Goal: Information Seeking & Learning: Learn about a topic

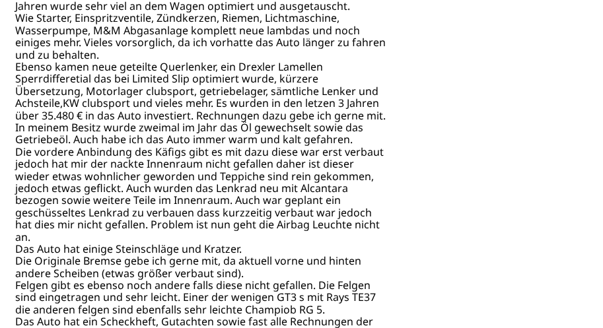
scroll to position [667, 0]
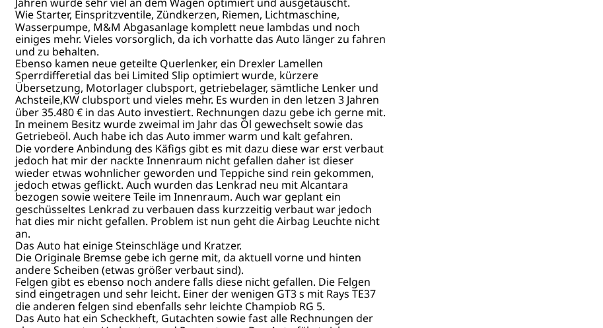
click at [151, 131] on div "Détails techniques Marque Porsche Année de construction 2001 Kilométrage 87600 …" at bounding box center [201, 43] width 373 height 660
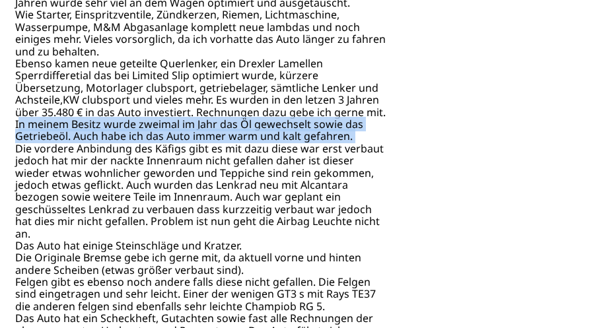
click at [151, 131] on div "Détails techniques Marque Porsche Année de construction 2001 Kilométrage 87600 …" at bounding box center [201, 43] width 373 height 660
click at [177, 257] on div "Détails techniques Marque Porsche Année de construction 2001 Kilométrage 87600 …" at bounding box center [201, 43] width 373 height 660
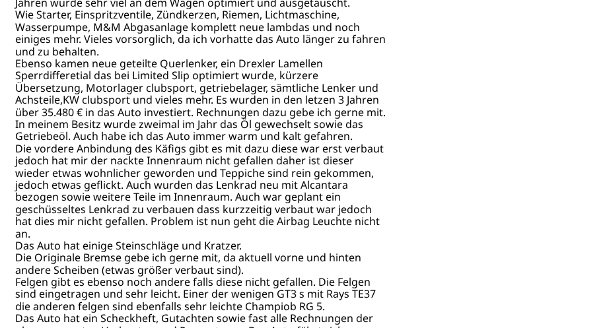
scroll to position [775, 0]
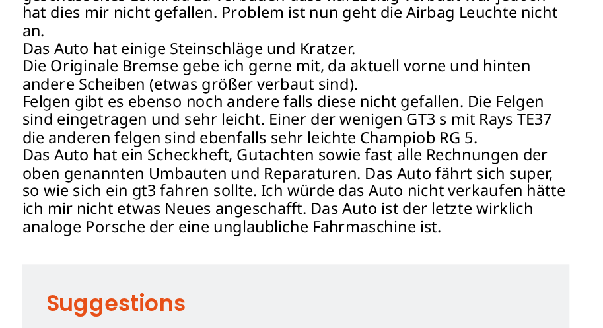
click at [120, 298] on h2 "Suggestions" at bounding box center [210, 311] width 356 height 26
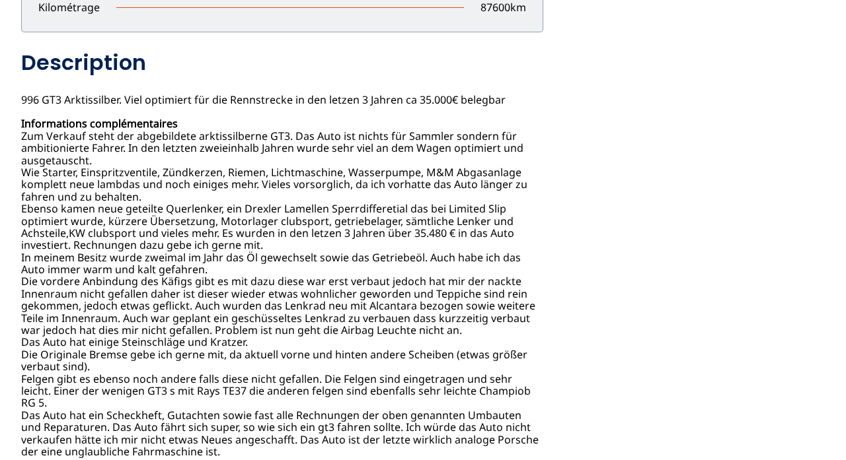
scroll to position [593, 0]
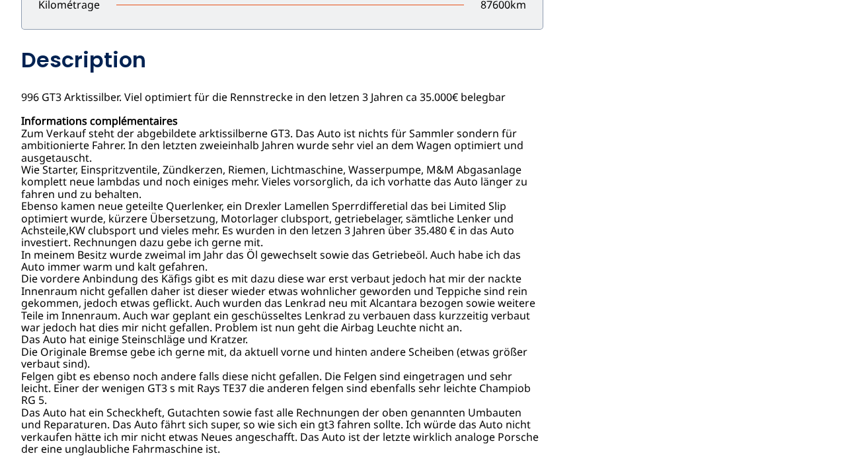
click at [19, 129] on div "Signaler un abus close Adresse mail mail Raison : Sélectionner une raison Messa…" at bounding box center [423, 102] width 846 height 1221
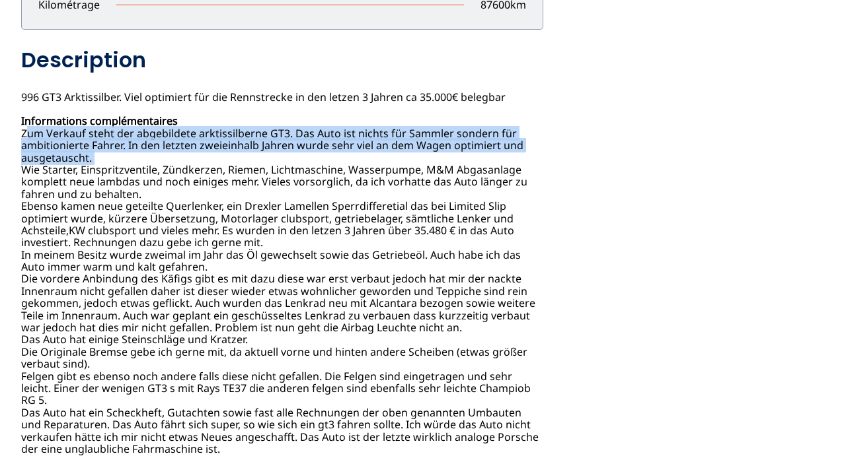
copy div "Zum Verkauf steht der abgebildete arktissilberne GT3. Das Auto ist nichts für S…"
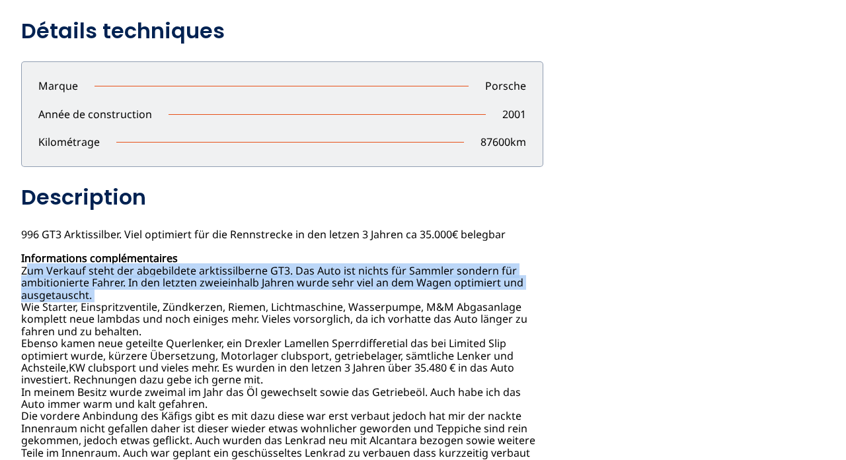
scroll to position [462, 0]
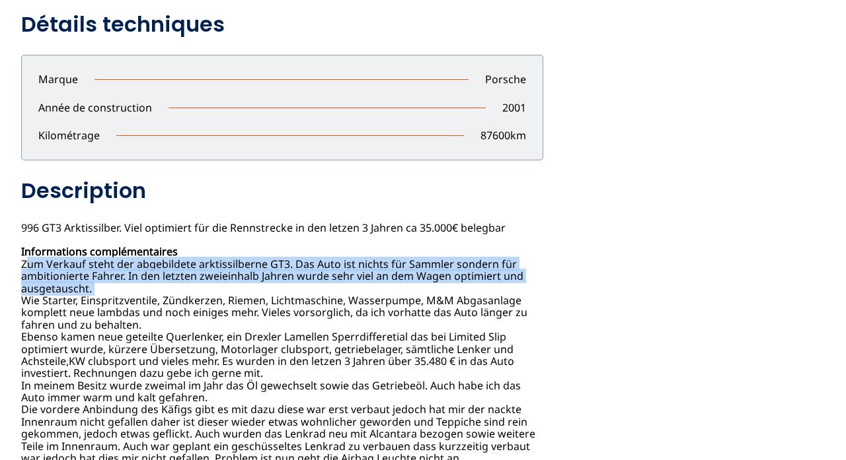
click at [19, 301] on div "Signaler un abus close Adresse mail mail Raison : Sélectionner une raison Messa…" at bounding box center [423, 233] width 846 height 1221
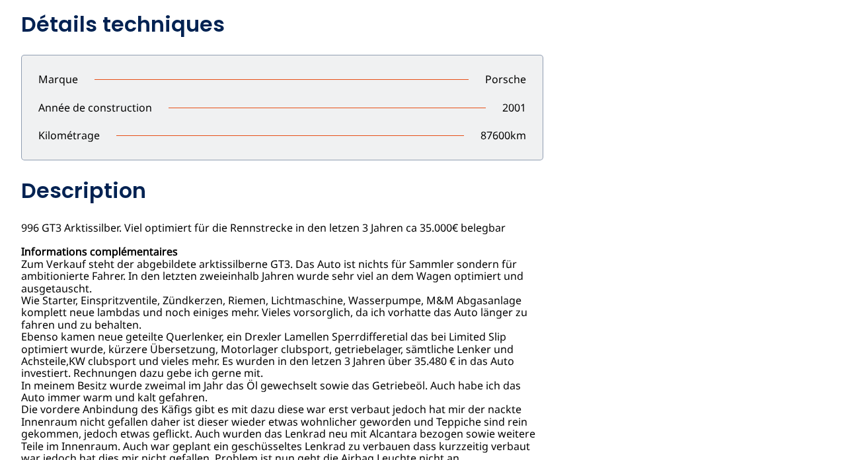
click at [19, 301] on div "Signaler un abus close Adresse mail mail Raison : Sélectionner une raison Messa…" at bounding box center [423, 233] width 846 height 1221
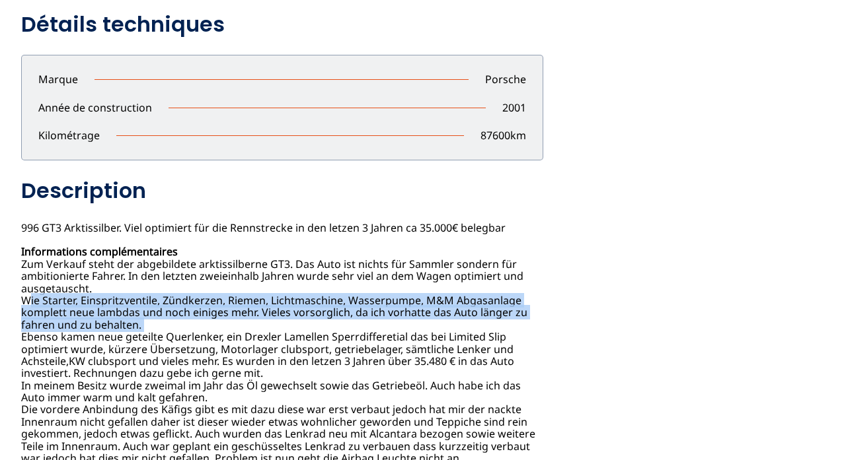
copy div "Wie Starter, Einspritzventile, Zündkerzen, Riemen, Lichtmaschine, Wasserpumpe, …"
click at [589, 125] on div "chevron_left chevron_right Détails techniques Marque Porsche Année de construct…" at bounding box center [422, 244] width 803 height 1200
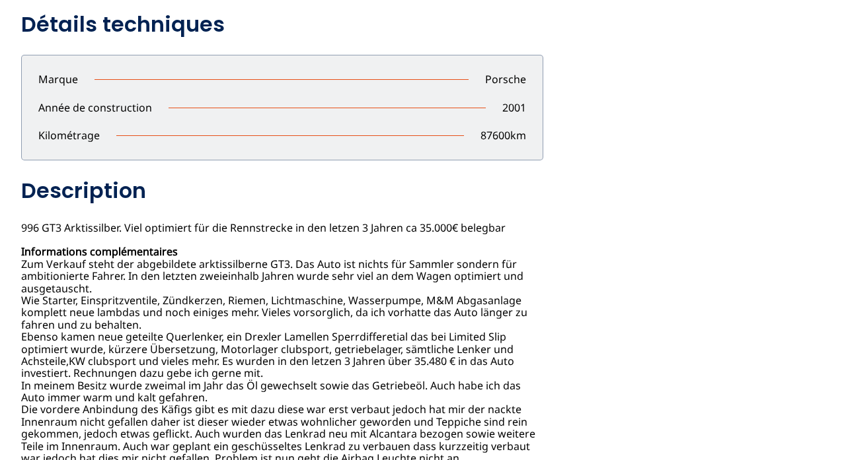
click at [22, 328] on div "Détails techniques Marque Porsche Année de construction 2001 Kilométrage 87600 …" at bounding box center [282, 298] width 522 height 575
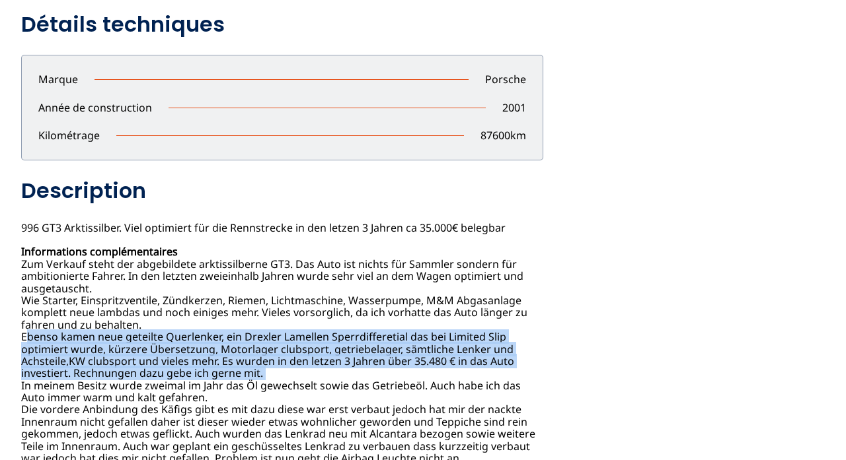
click at [22, 328] on div "Détails techniques Marque Porsche Année de construction 2001 Kilométrage 87600 …" at bounding box center [282, 298] width 522 height 575
copy div "Ebenso kamen neue geteilte Querlenker, ein Drexler Lamellen Sperrdifferetial da…"
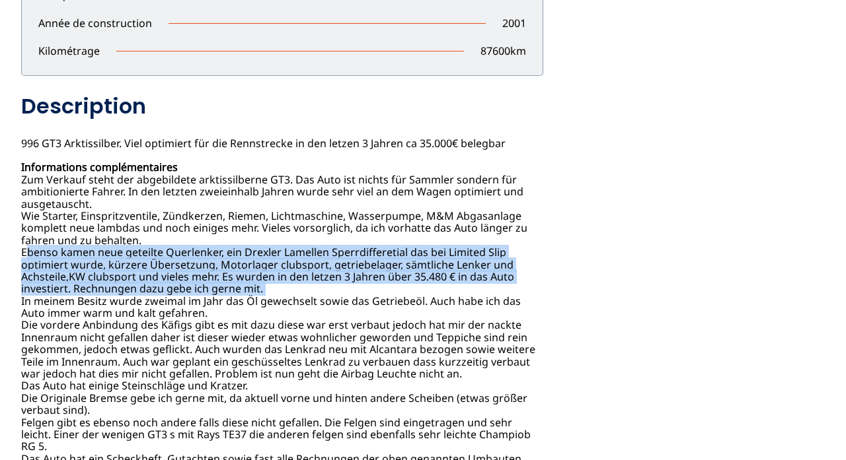
click at [21, 300] on div "Détails techniques Marque Porsche Année de construction 2001 Kilométrage 87600 …" at bounding box center [282, 214] width 522 height 575
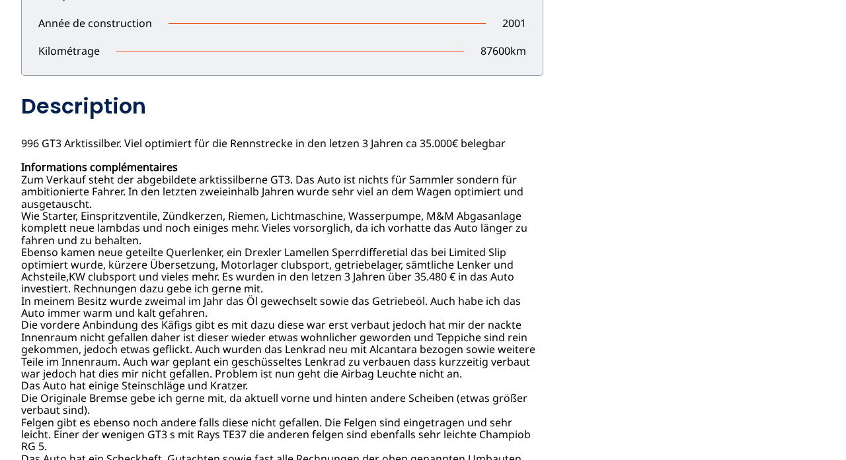
click at [21, 300] on div "Détails techniques Marque Porsche Année de construction 2001 Kilométrage 87600 …" at bounding box center [282, 214] width 522 height 575
click at [29, 296] on div "Détails techniques Marque Porsche Année de construction 2001 Kilométrage 87600 …" at bounding box center [282, 214] width 522 height 575
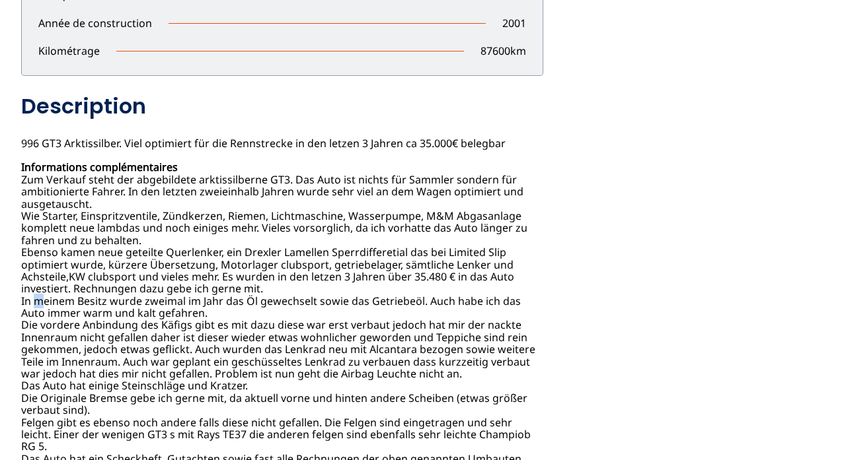
click at [26, 295] on div "Détails techniques Marque Porsche Année de construction 2001 Kilométrage 87600 …" at bounding box center [282, 214] width 522 height 575
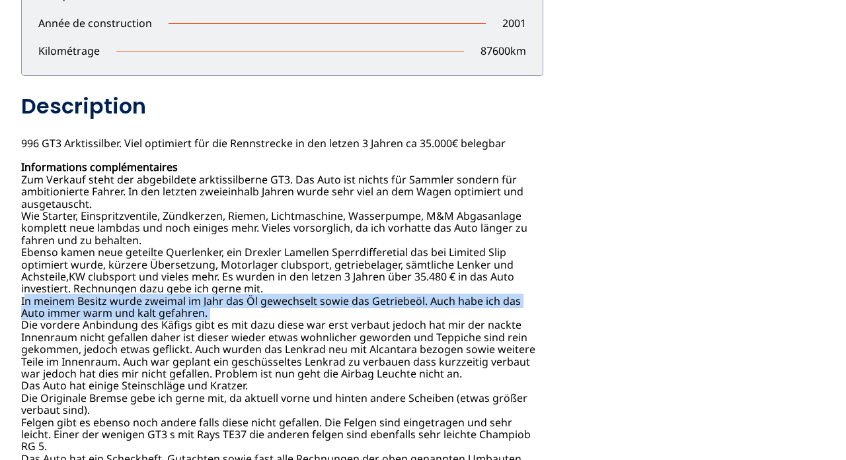
click at [26, 295] on div "Détails techniques Marque Porsche Année de construction 2001 Kilométrage 87600 …" at bounding box center [282, 214] width 522 height 575
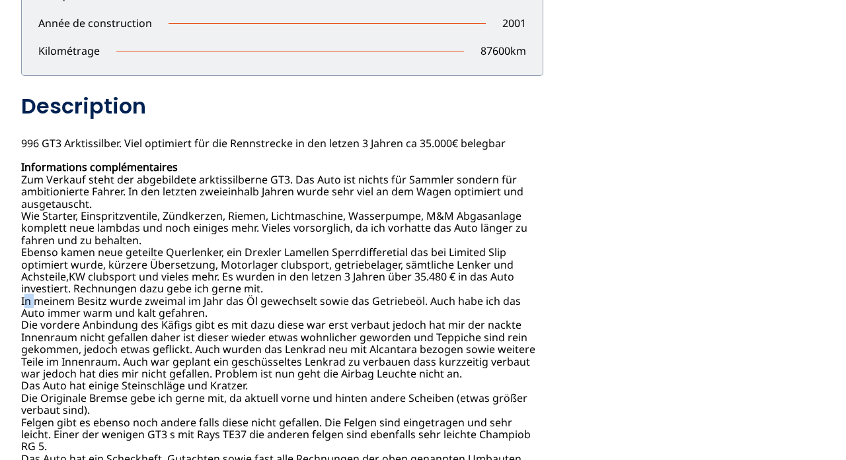
click at [26, 295] on div "Détails techniques Marque Porsche Année de construction 2001 Kilométrage 87600 …" at bounding box center [282, 214] width 522 height 575
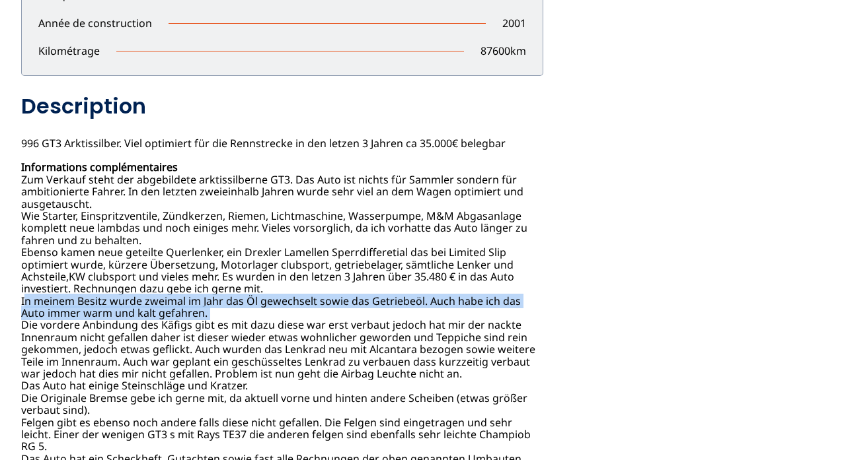
click at [26, 295] on div "Détails techniques Marque Porsche Année de construction 2001 Kilométrage 87600 …" at bounding box center [282, 214] width 522 height 575
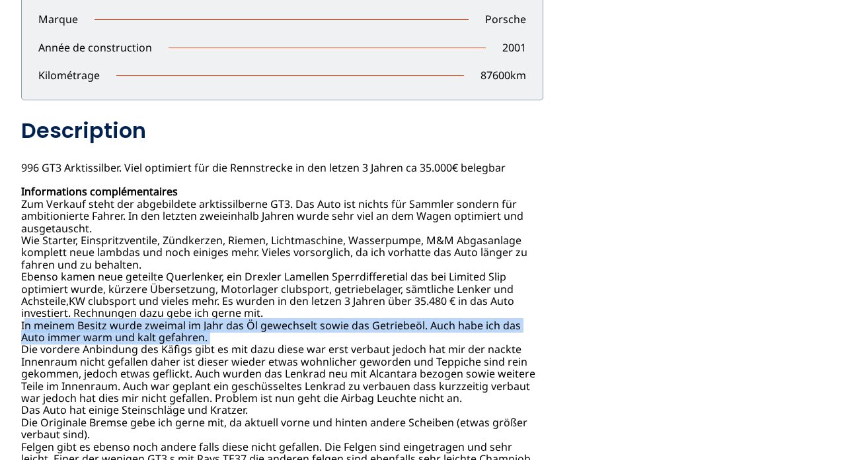
scroll to position [517, 0]
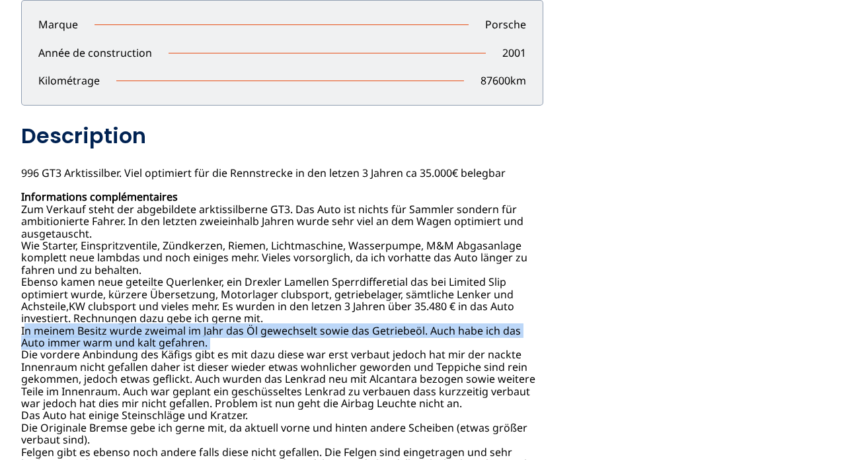
click at [539, 181] on div "Détails techniques Marque Porsche Année de construction 2001 Kilométrage 87600 …" at bounding box center [282, 243] width 522 height 575
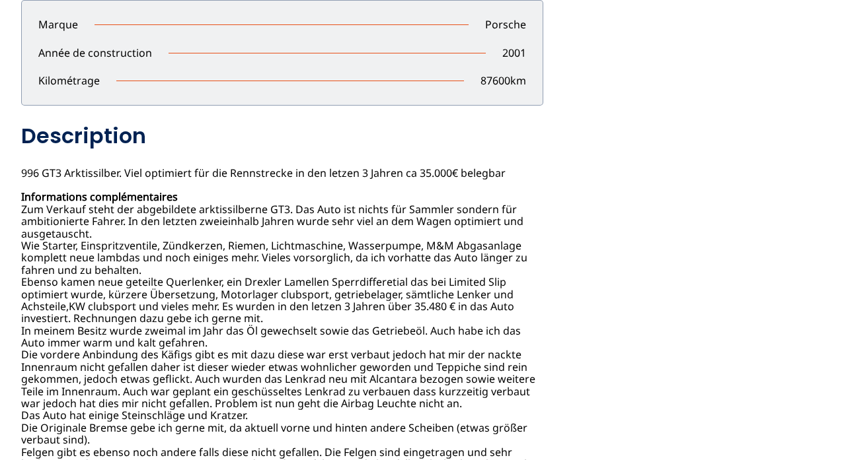
click at [287, 323] on div "Détails techniques Marque Porsche Année de construction 2001 Kilométrage 87600 …" at bounding box center [282, 243] width 522 height 575
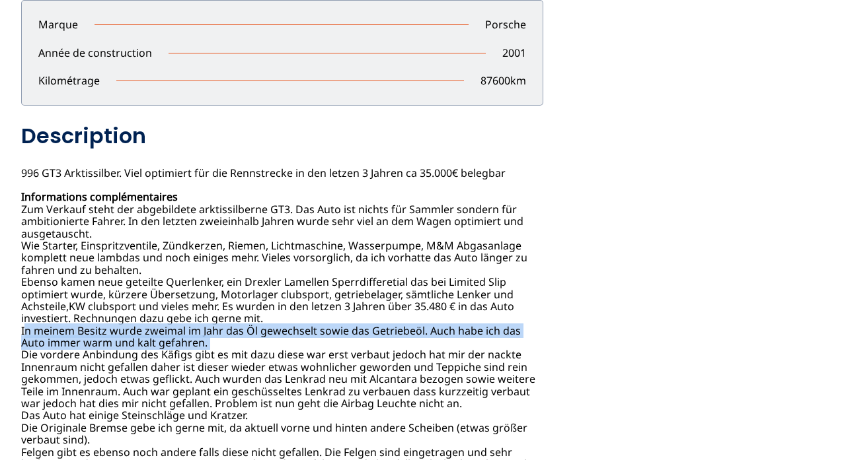
copy div "In meinem Besitz wurde zweimal im Jahr das Öl gewechselt sowie das Getriebeöl. …"
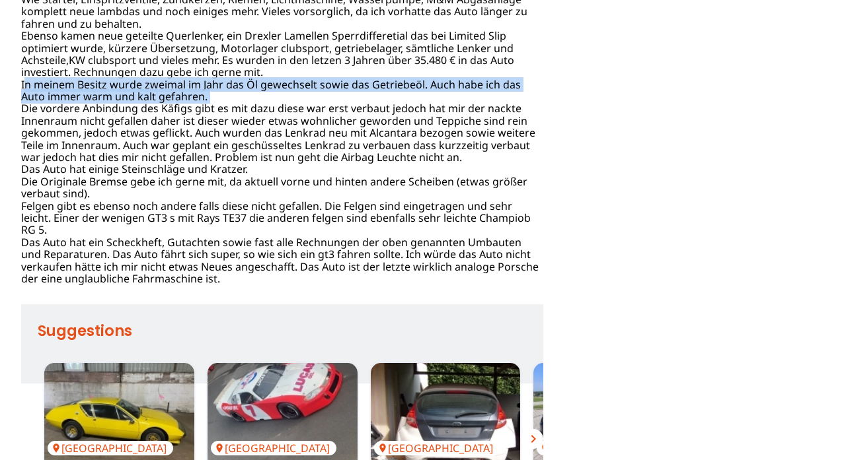
scroll to position [752, 0]
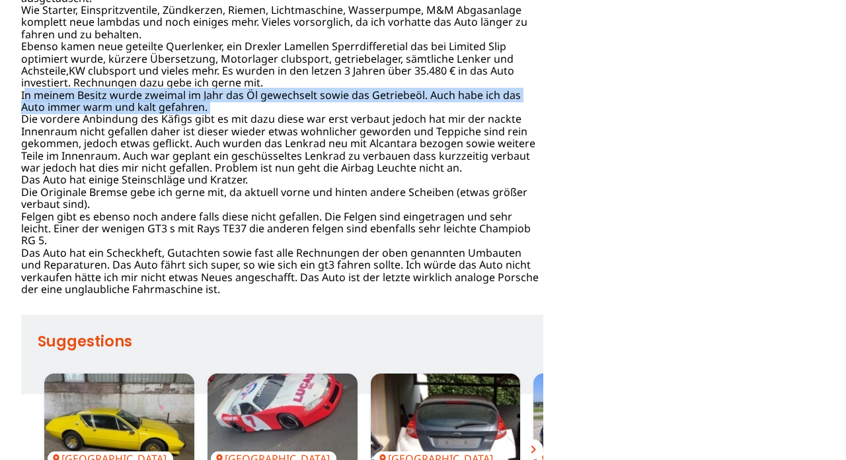
copy div "In meinem Besitz wurde zweimal im Jahr das Öl gewechselt sowie das Getriebeöl. …"
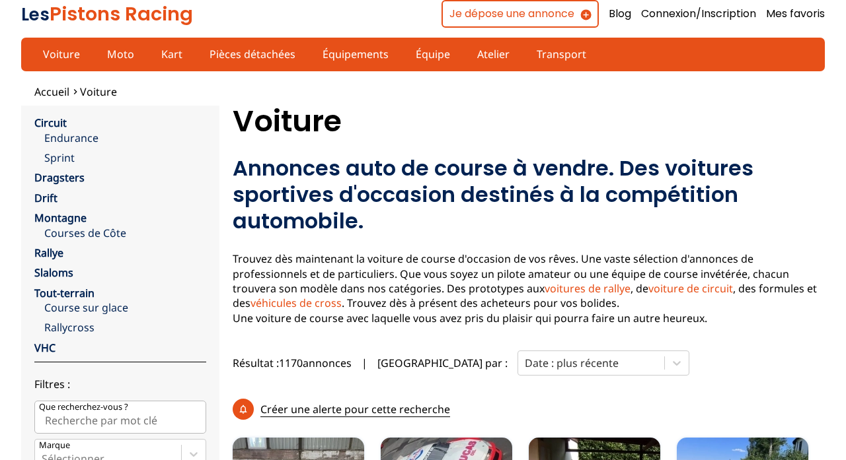
scroll to position [33, 0]
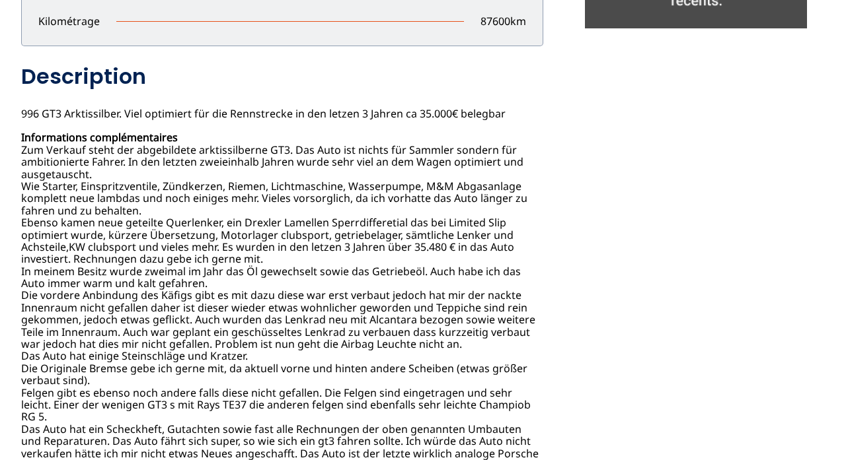
scroll to position [579, 0]
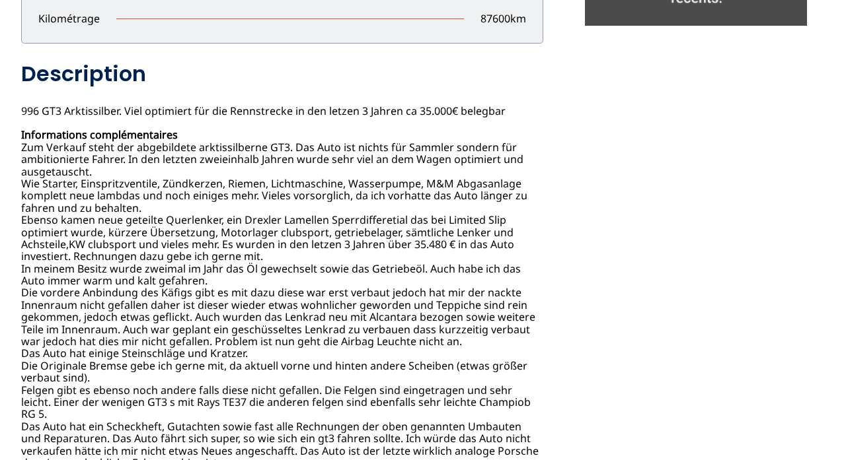
click at [149, 264] on div "996 gt3 70000 EUR Annonce postée le [DATE] [GEOGRAPHIC_DATA] Contacter le vende…" at bounding box center [282, 181] width 522 height 575
click at [149, 264] on div "996 gt3 70000 EUR Annonce postée le 21/08/2025 Allemagne Contacter le vendeur P…" at bounding box center [282, 181] width 522 height 575
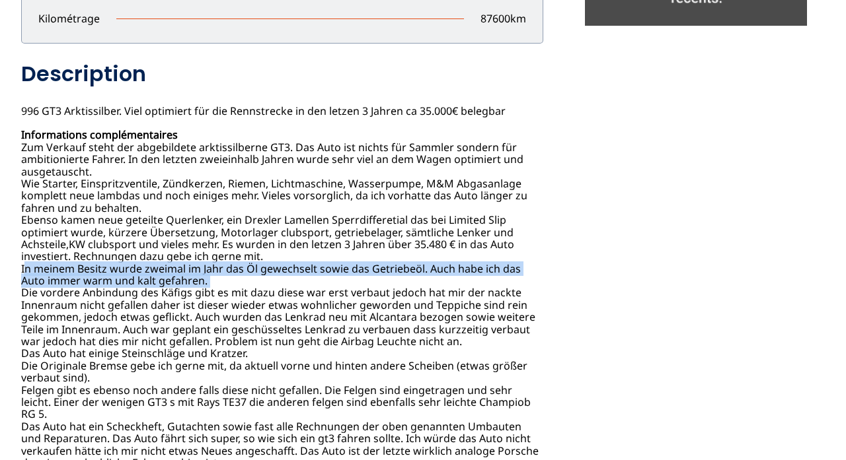
copy div "In meinem Besitz wurde zweimal im Jahr das Öl gewechselt sowie das Getriebeöl. …"
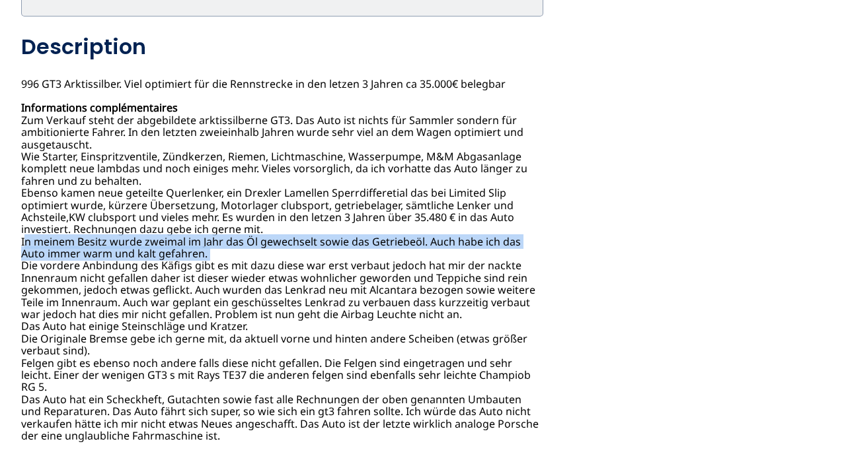
copy div "In meinem Besitz wurde zweimal im Jahr das Öl gewechselt sowie das Getriebeöl. …"
click at [27, 256] on div "996 gt3 70000 EUR Annonce postée le 21/08/2025 Allemagne Contacter le vendeur P…" at bounding box center [282, 154] width 522 height 575
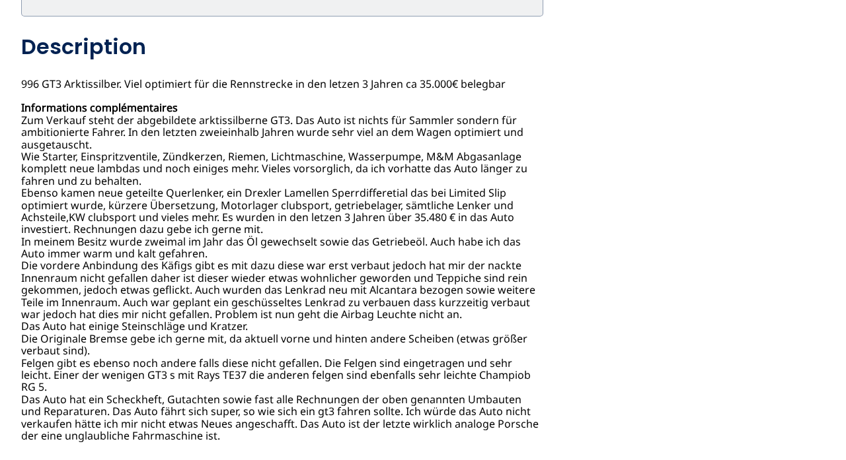
click at [32, 262] on div "996 gt3 70000 EUR Annonce postée le 21/08/2025 Allemagne Contacter le vendeur P…" at bounding box center [282, 154] width 522 height 575
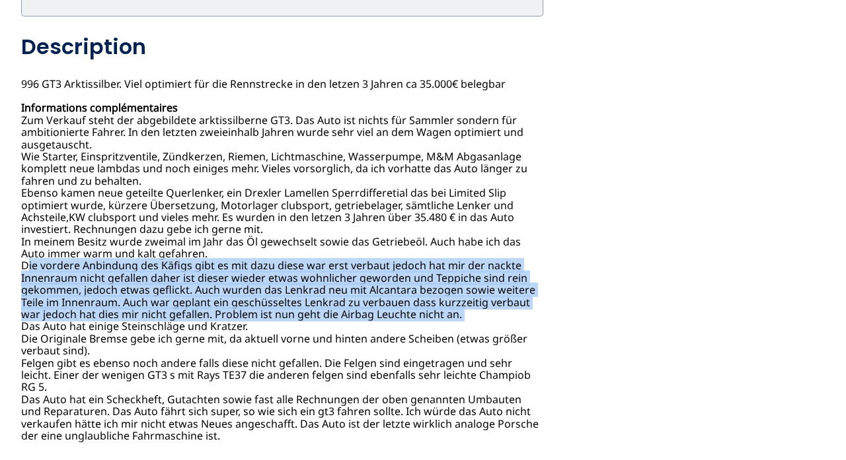
click at [32, 262] on div "996 gt3 70000 EUR Annonce postée le 21/08/2025 Allemagne Contacter le vendeur P…" at bounding box center [282, 154] width 522 height 575
copy div "Die vordere Anbindung des Käfigs gibt es mit dazu diese war erst verbaut jedoch…"
click at [37, 331] on div "996 gt3 70000 EUR Annonce postée le 21/08/2025 Allemagne Contacter le vendeur P…" at bounding box center [282, 154] width 522 height 575
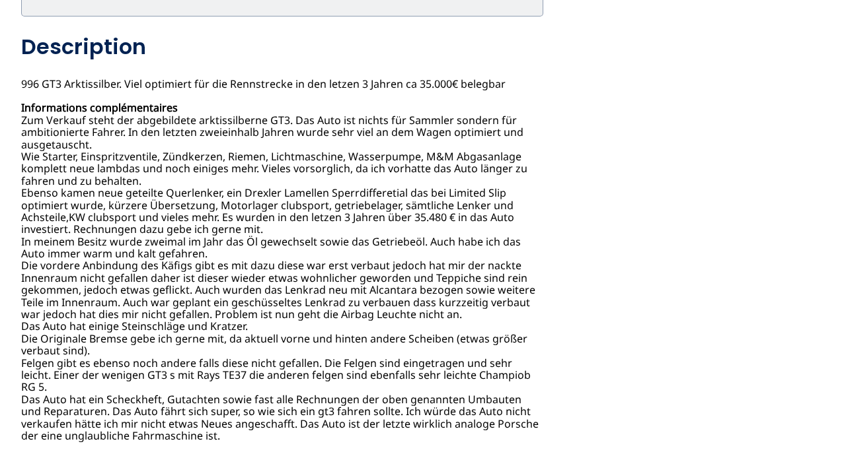
click at [37, 331] on div "996 gt3 70000 EUR Annonce postée le 21/08/2025 Allemagne Contacter le vendeur P…" at bounding box center [282, 154] width 522 height 575
click at [34, 314] on div "996 gt3 70000 EUR Annonce postée le 21/08/2025 Allemagne Contacter le vendeur P…" at bounding box center [282, 154] width 522 height 575
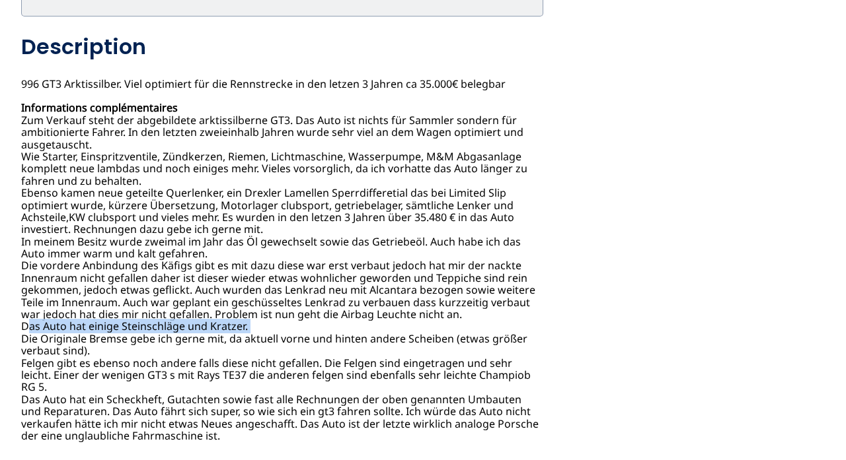
click at [30, 351] on div "996 gt3 70000 EUR Annonce postée le 21/08/2025 Allemagne Contacter le vendeur P…" at bounding box center [282, 154] width 522 height 575
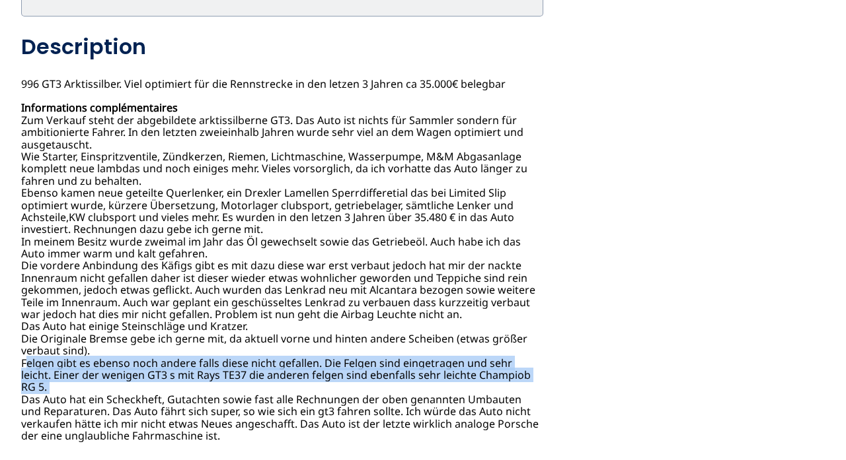
click at [30, 351] on div "996 gt3 70000 EUR Annonce postée le 21/08/2025 Allemagne Contacter le vendeur P…" at bounding box center [282, 154] width 522 height 575
copy div "Felgen gibt es ebenso noch andere falls diese nicht gefallen. Die Felgen sind e…"
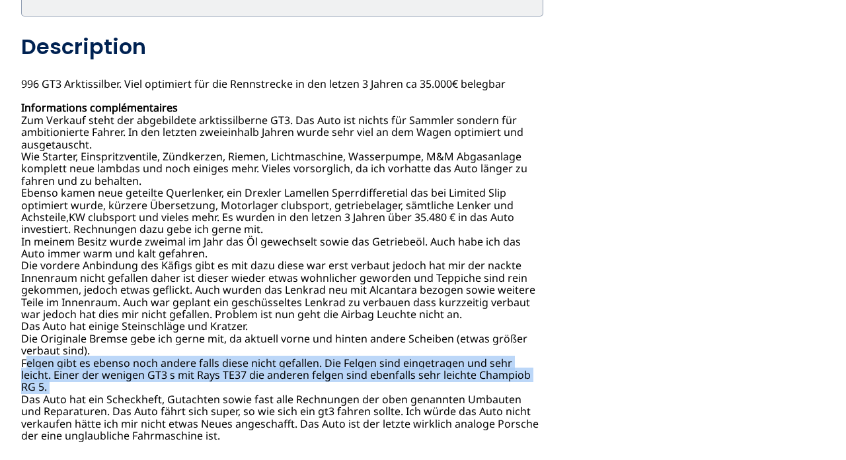
click at [29, 382] on div "996 gt3 70000 EUR Annonce postée le 21/08/2025 Allemagne Contacter le vendeur P…" at bounding box center [282, 154] width 522 height 575
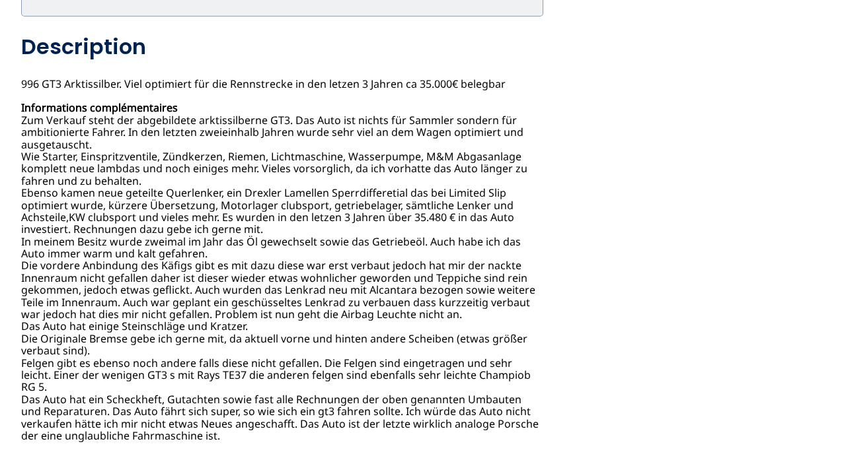
click at [29, 382] on div "996 gt3 70000 EUR Annonce postée le 21/08/2025 Allemagne Contacter le vendeur P…" at bounding box center [282, 154] width 522 height 575
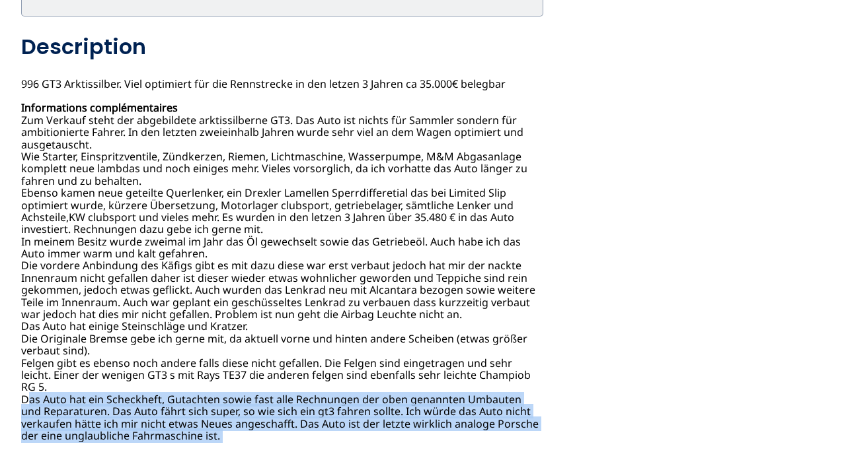
click at [29, 382] on div "996 gt3 70000 EUR Annonce postée le 21/08/2025 Allemagne Contacter le vendeur P…" at bounding box center [282, 154] width 522 height 575
copy div "Das Auto hat ein Scheckheft, Gutachten sowie fast alle Rechnungen der oben gena…"
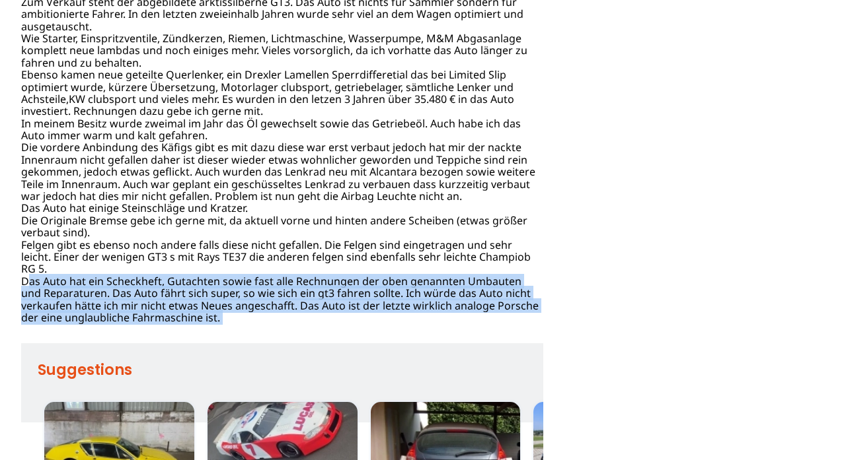
scroll to position [730, 0]
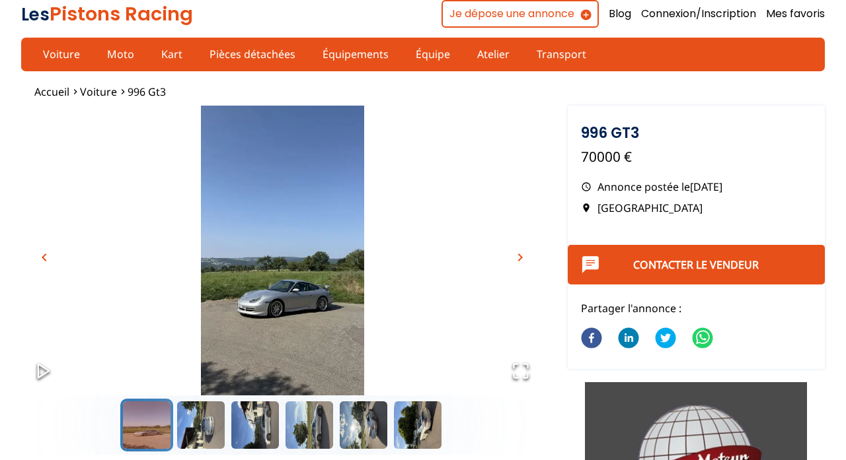
scroll to position [0, 0]
click at [64, 44] on link "Voiture" at bounding box center [61, 54] width 54 height 22
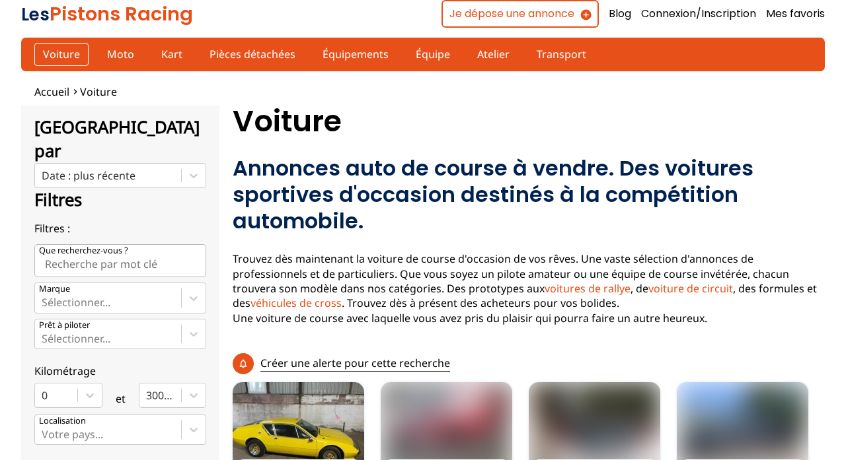
click at [64, 44] on link "Voiture" at bounding box center [61, 54] width 54 height 22
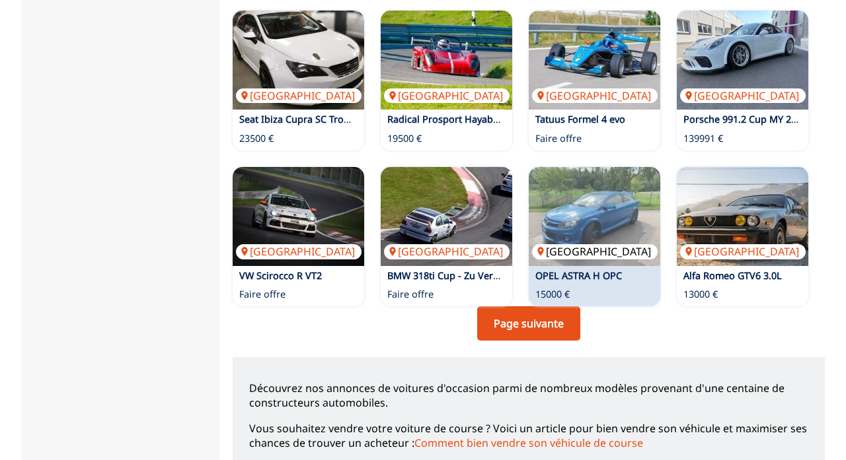
scroll to position [1025, 0]
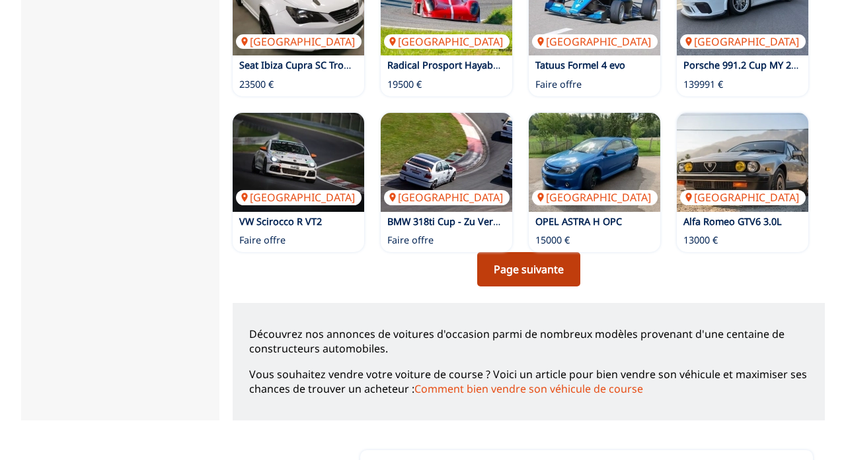
click at [535, 254] on link "Page suivante" at bounding box center [528, 269] width 103 height 34
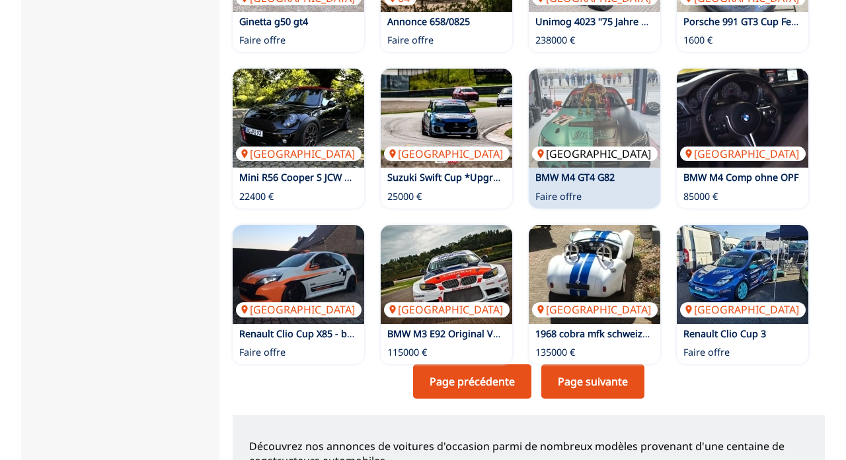
scroll to position [910, 0]
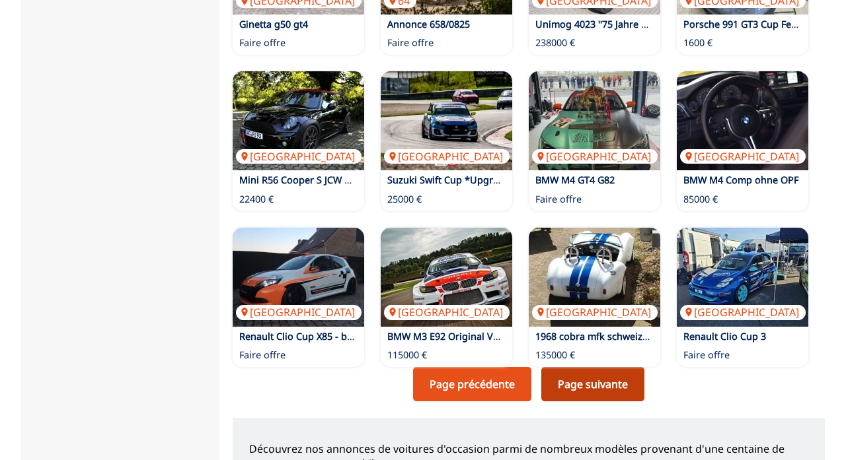
click at [603, 379] on link "Page suivante" at bounding box center [592, 384] width 103 height 34
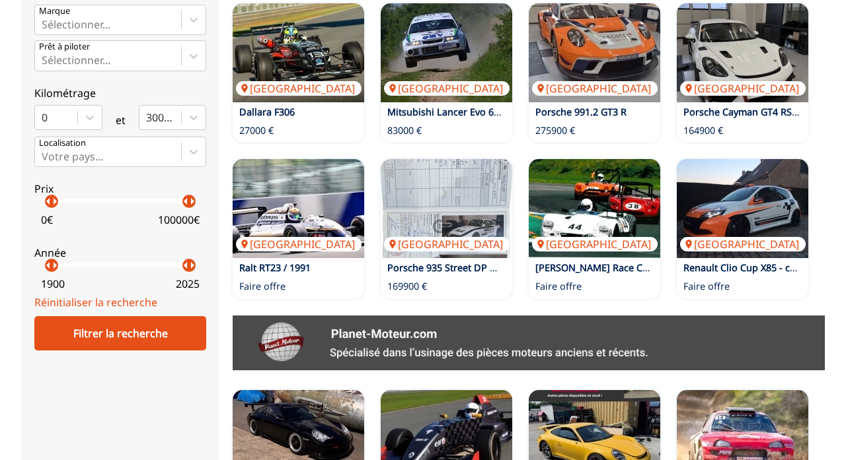
scroll to position [440, 0]
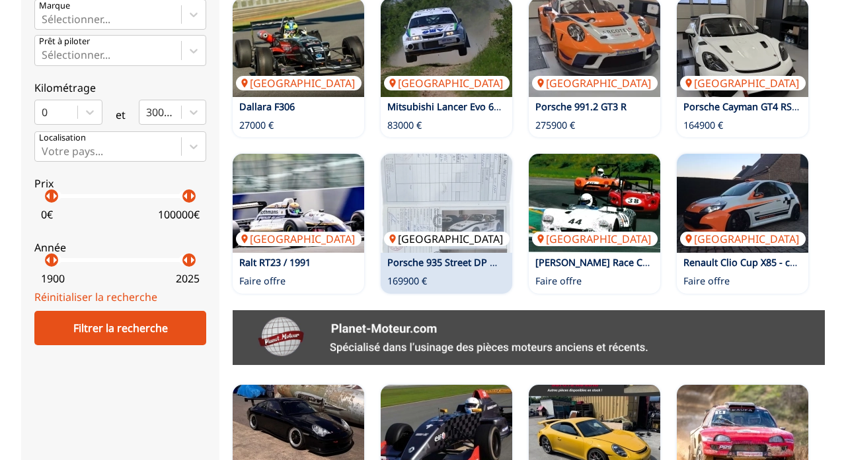
click at [455, 181] on img at bounding box center [446, 203] width 131 height 99
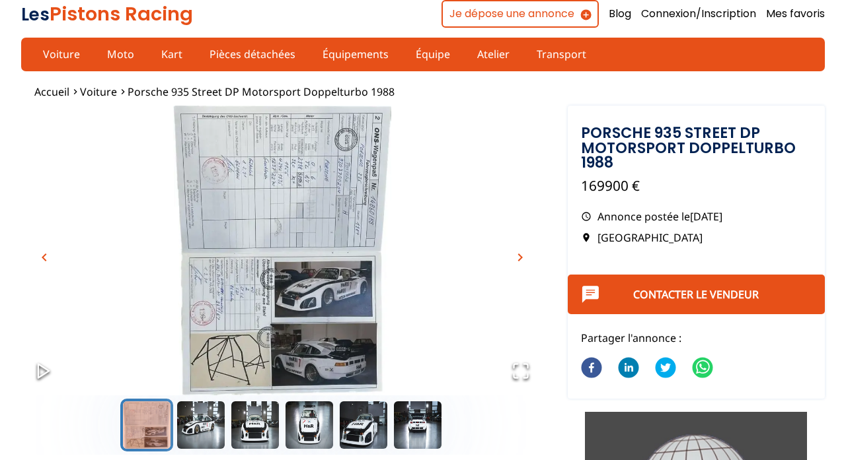
click at [525, 259] on span "chevron_right" at bounding box center [520, 258] width 16 height 16
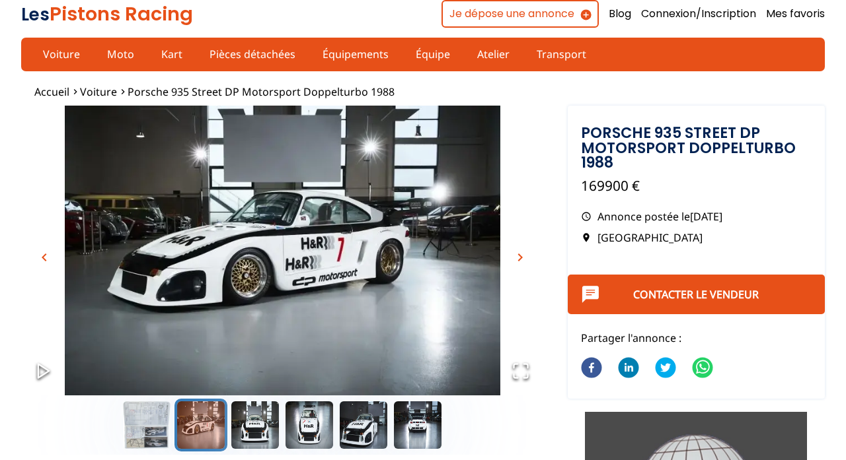
click at [525, 259] on span "chevron_right" at bounding box center [520, 258] width 16 height 16
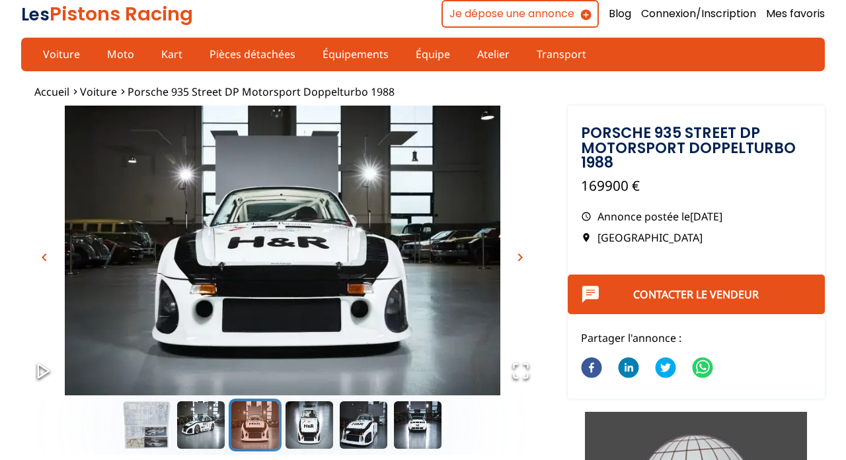
click at [525, 259] on span "chevron_right" at bounding box center [520, 258] width 16 height 16
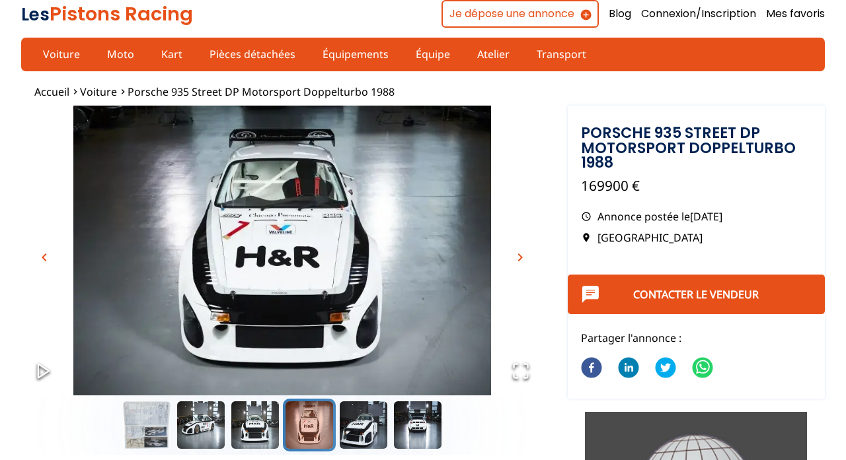
click at [525, 259] on span "chevron_right" at bounding box center [520, 258] width 16 height 16
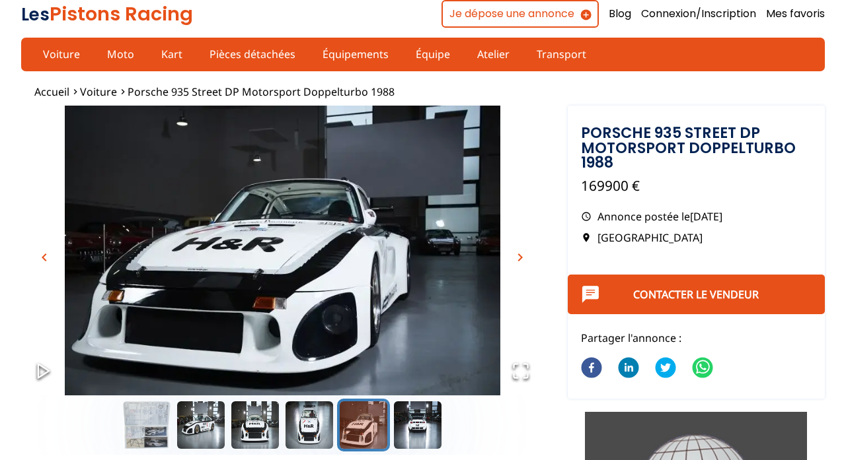
click at [525, 259] on span "chevron_right" at bounding box center [520, 258] width 16 height 16
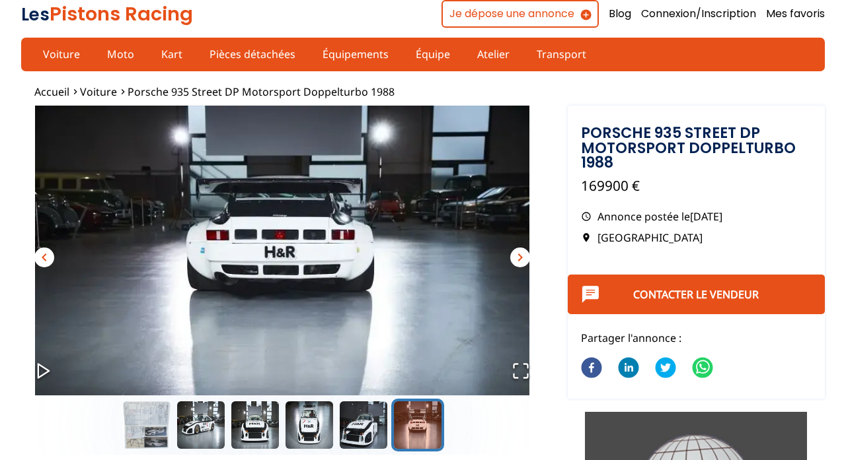
click at [525, 259] on span "chevron_right" at bounding box center [520, 258] width 16 height 16
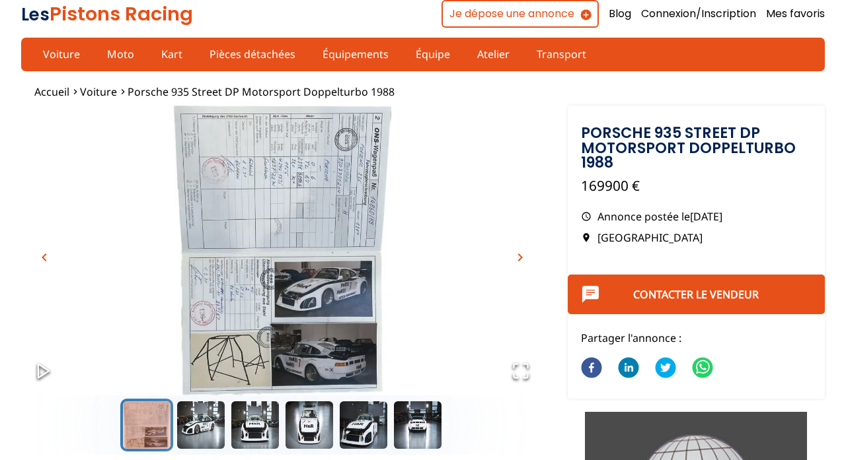
click at [516, 259] on span "chevron_right" at bounding box center [520, 258] width 16 height 16
